Goal: Book appointment/travel/reservation

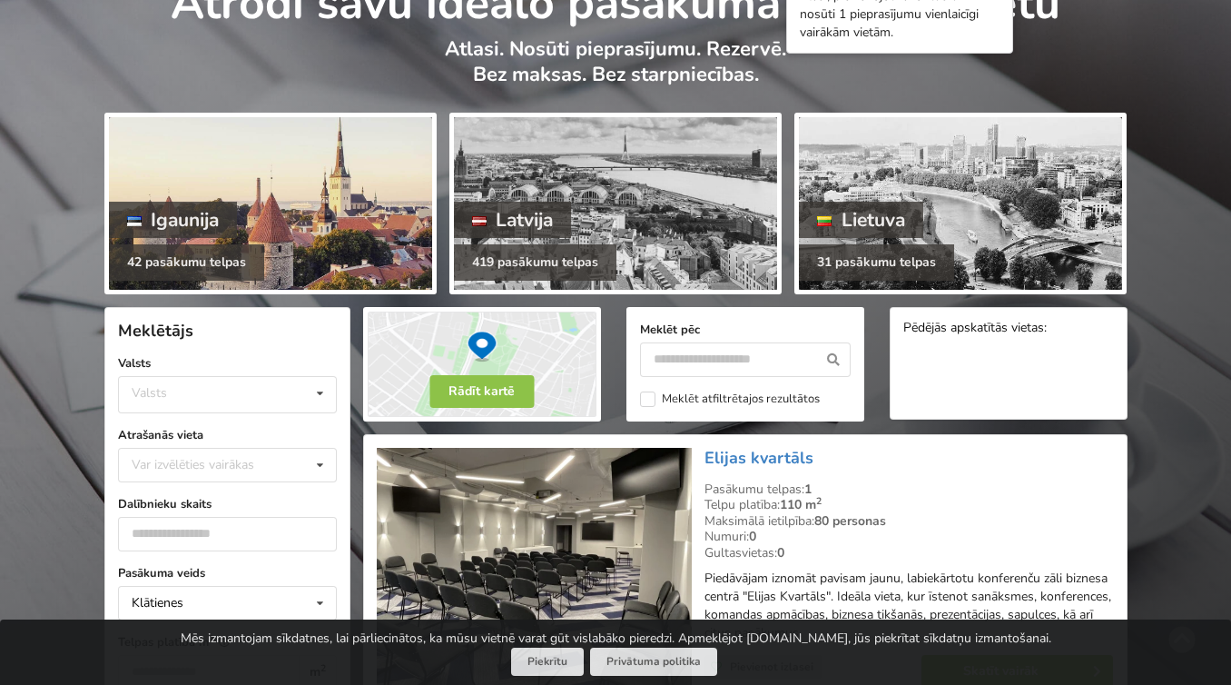
scroll to position [149, 0]
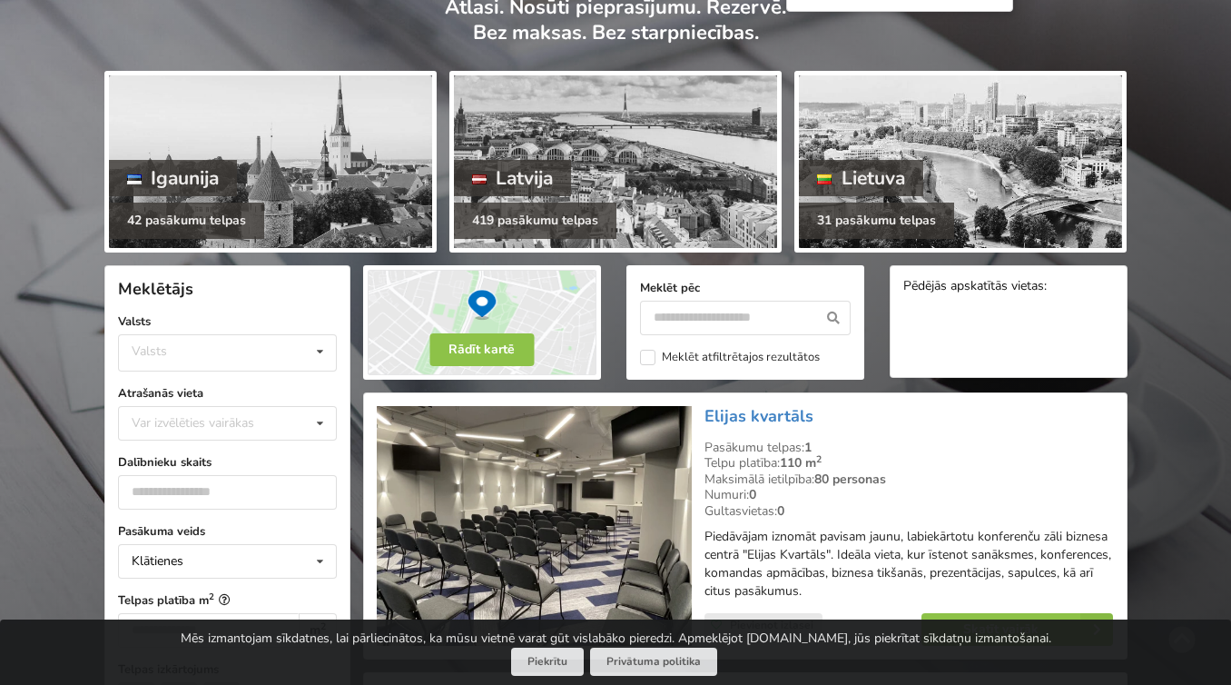
click at [269, 332] on div "Valsts Valsts Igaunija [GEOGRAPHIC_DATA] Lietuva" at bounding box center [227, 341] width 219 height 59
click at [260, 350] on div "Valsts Igaunija [GEOGRAPHIC_DATA] Lietuva" at bounding box center [227, 352] width 219 height 37
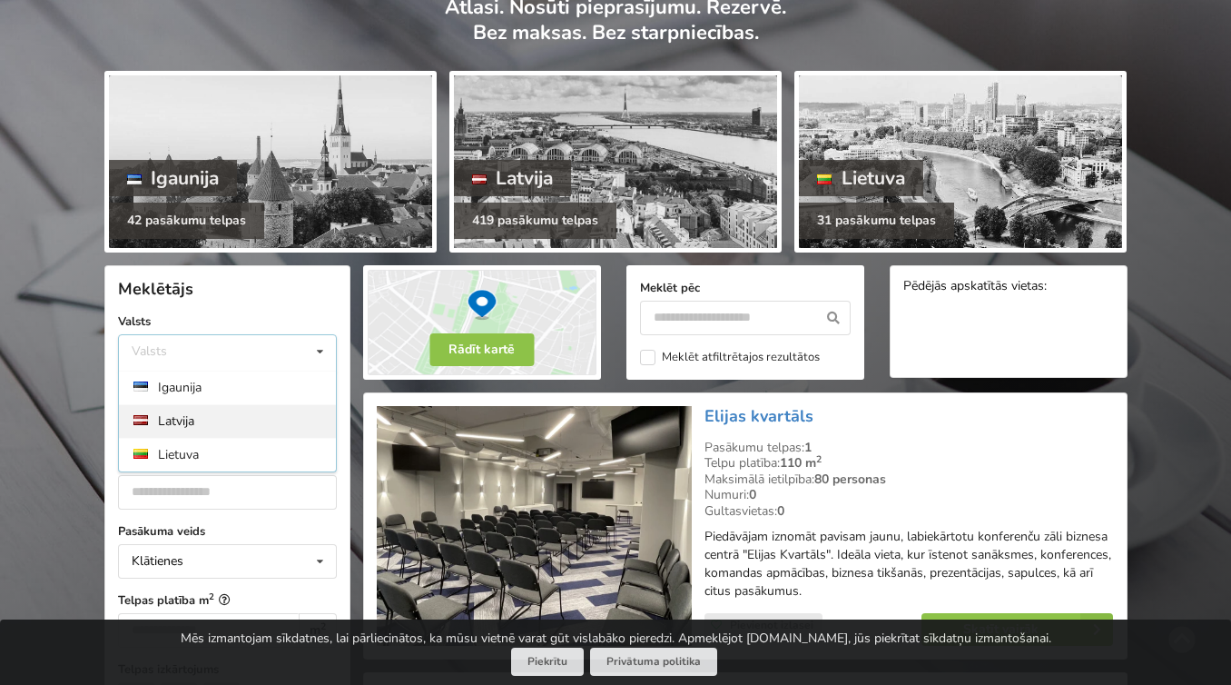
drag, startPoint x: 225, startPoint y: 387, endPoint x: 215, endPoint y: 420, distance: 35.0
click at [215, 420] on div "Igaunija [GEOGRAPHIC_DATA] Lietuva" at bounding box center [227, 421] width 219 height 102
click at [215, 420] on div "Latvija" at bounding box center [227, 421] width 217 height 34
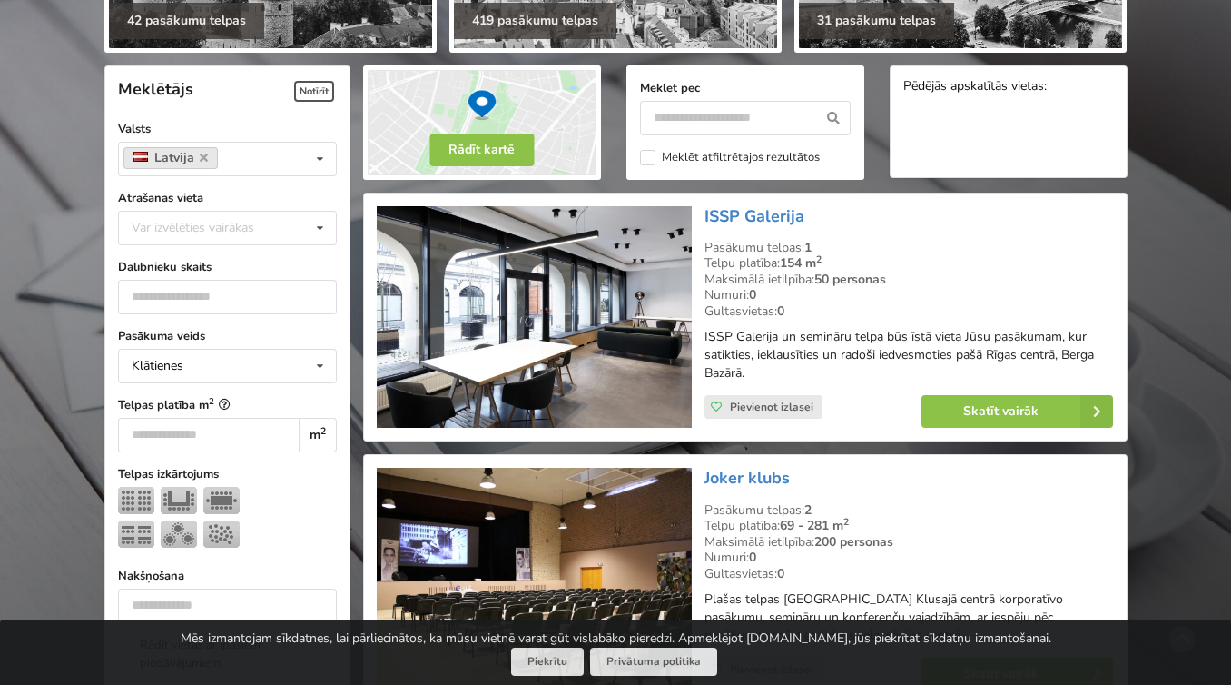
scroll to position [407, 0]
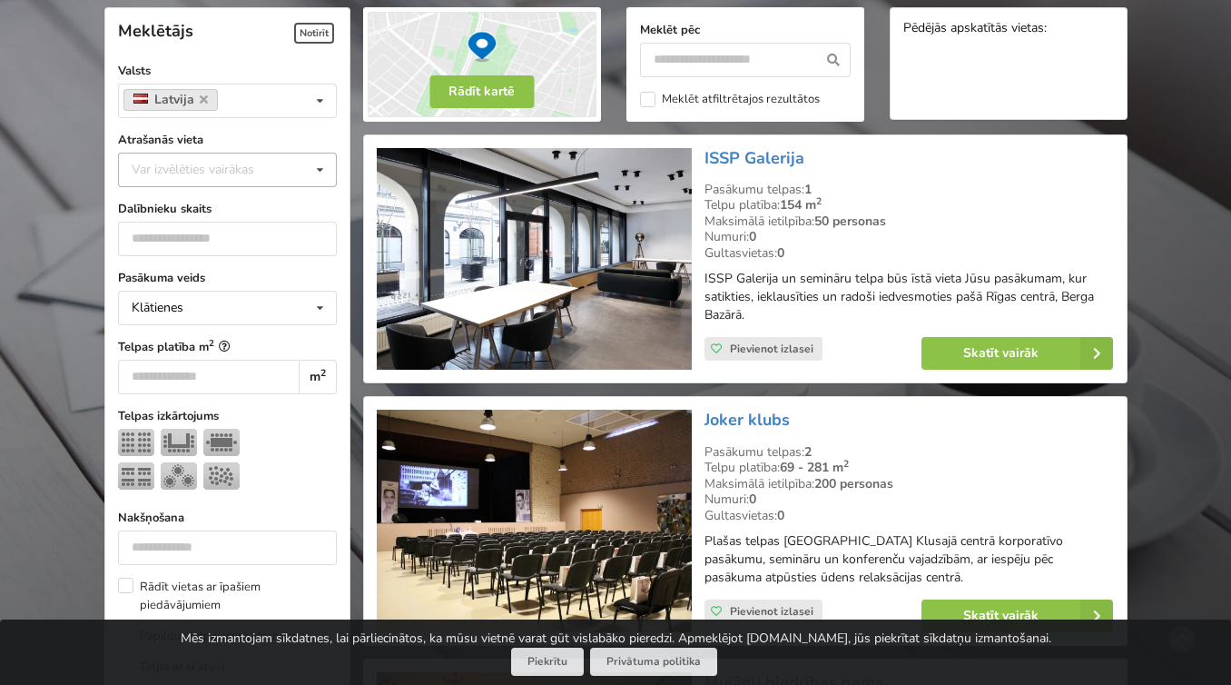
click at [195, 156] on div "Var izvēlēties vairākas Pārdaugava Teika Apšuciems Jūrkalne [GEOGRAPHIC_DATA] […" at bounding box center [227, 170] width 219 height 34
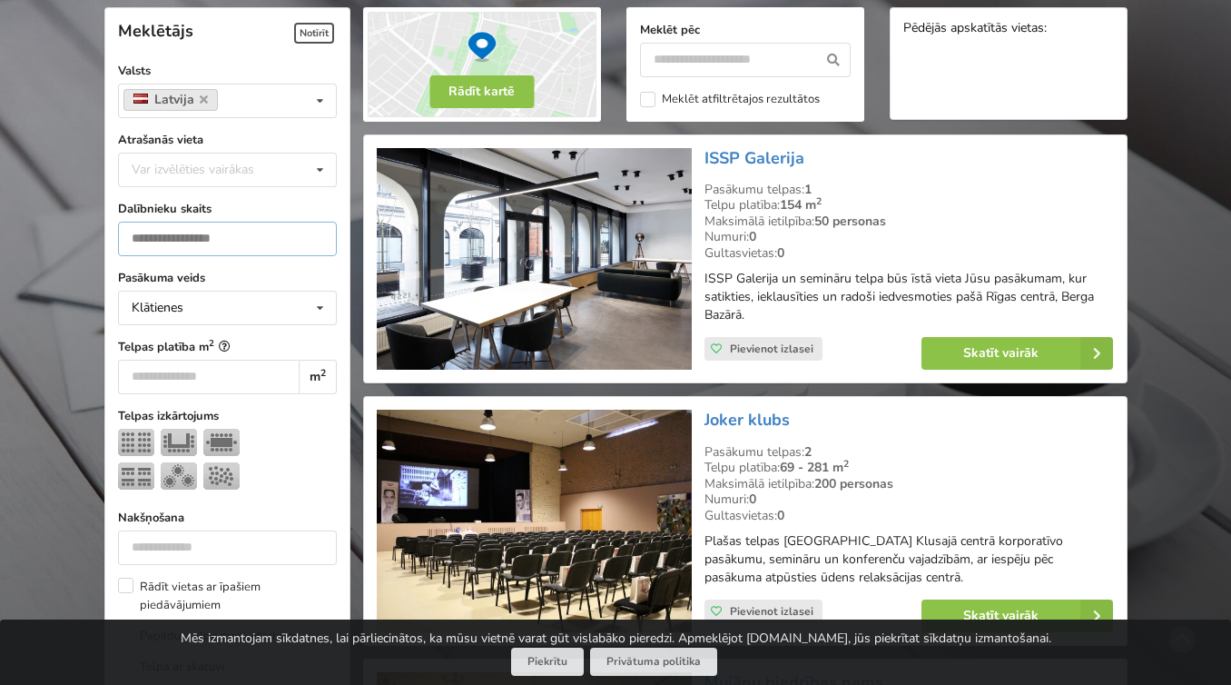
click at [165, 236] on input "number" at bounding box center [227, 239] width 219 height 34
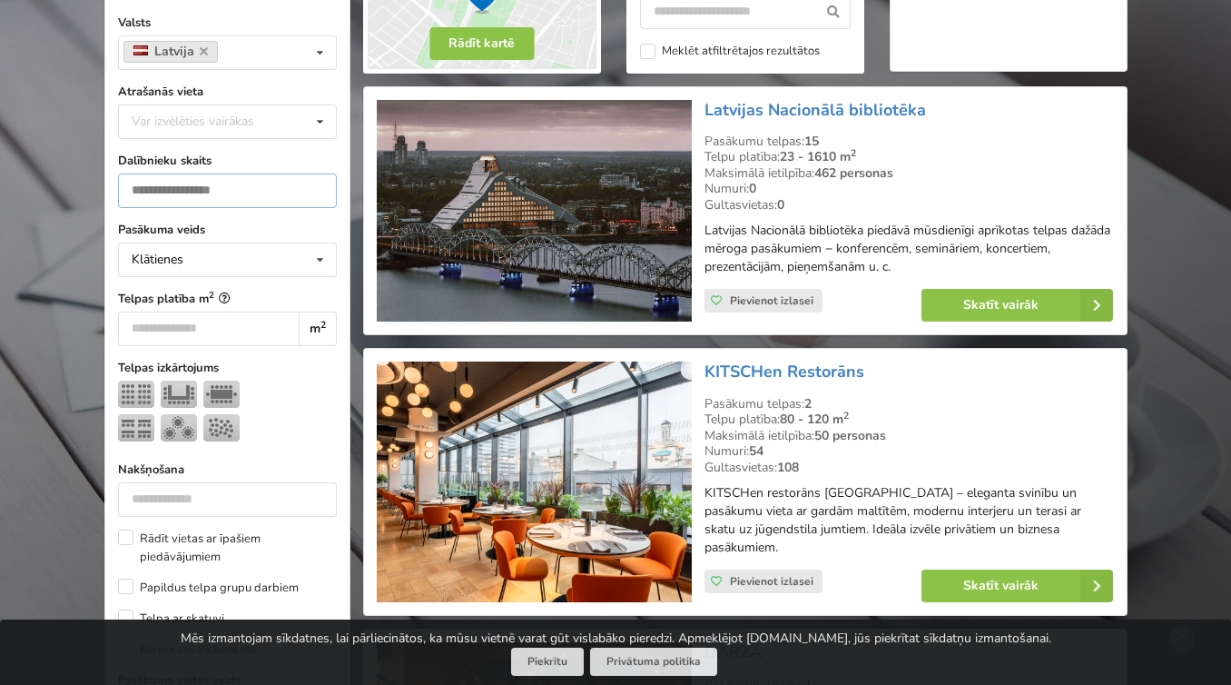
scroll to position [456, 0]
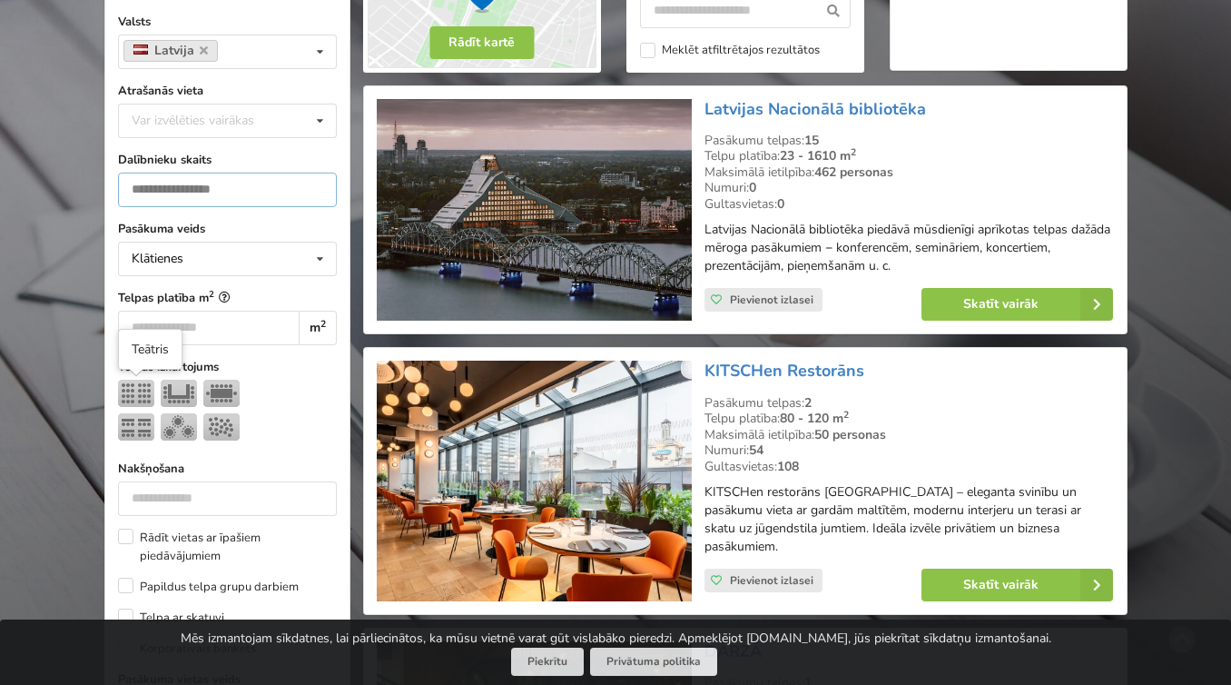
type input "**"
click at [142, 388] on img at bounding box center [136, 392] width 36 height 27
